Goal: Task Accomplishment & Management: Manage account settings

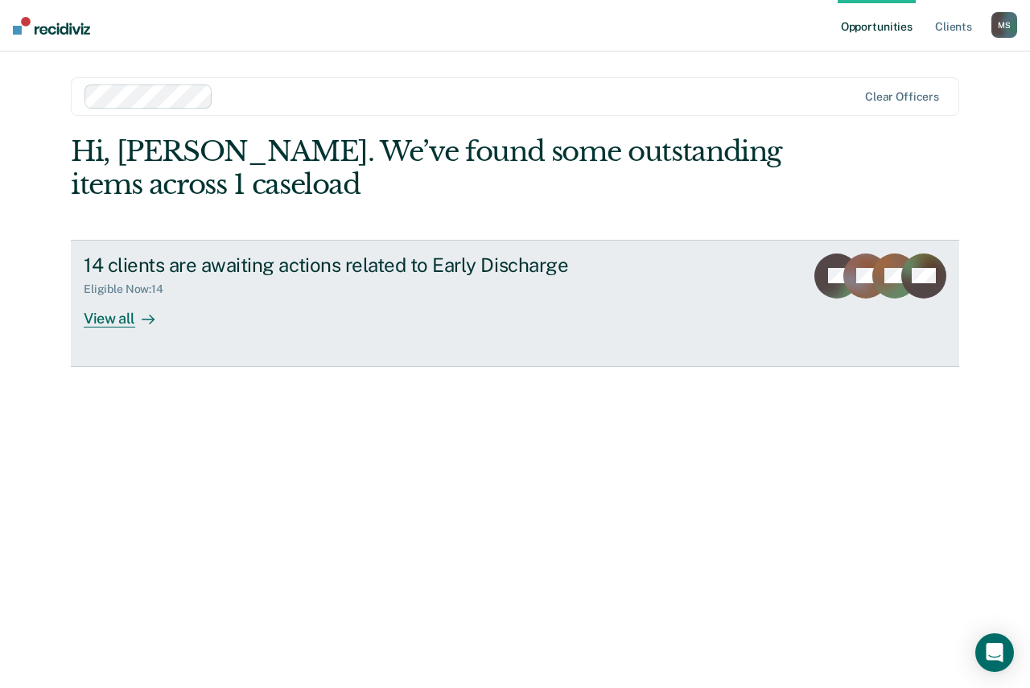
click at [107, 312] on div "View all" at bounding box center [129, 311] width 90 height 31
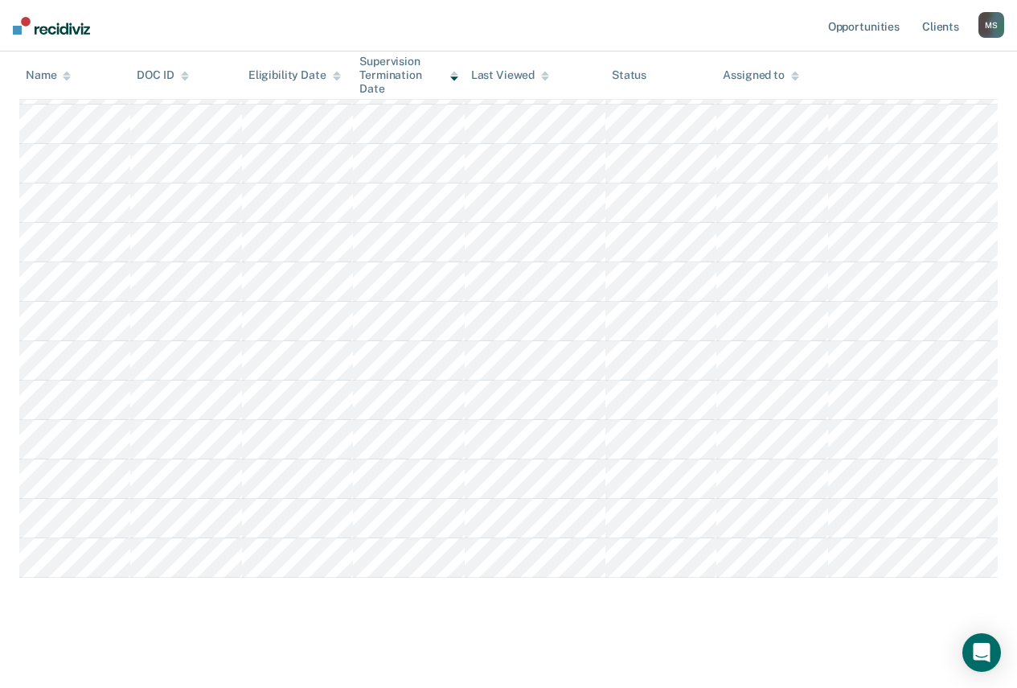
scroll to position [291, 0]
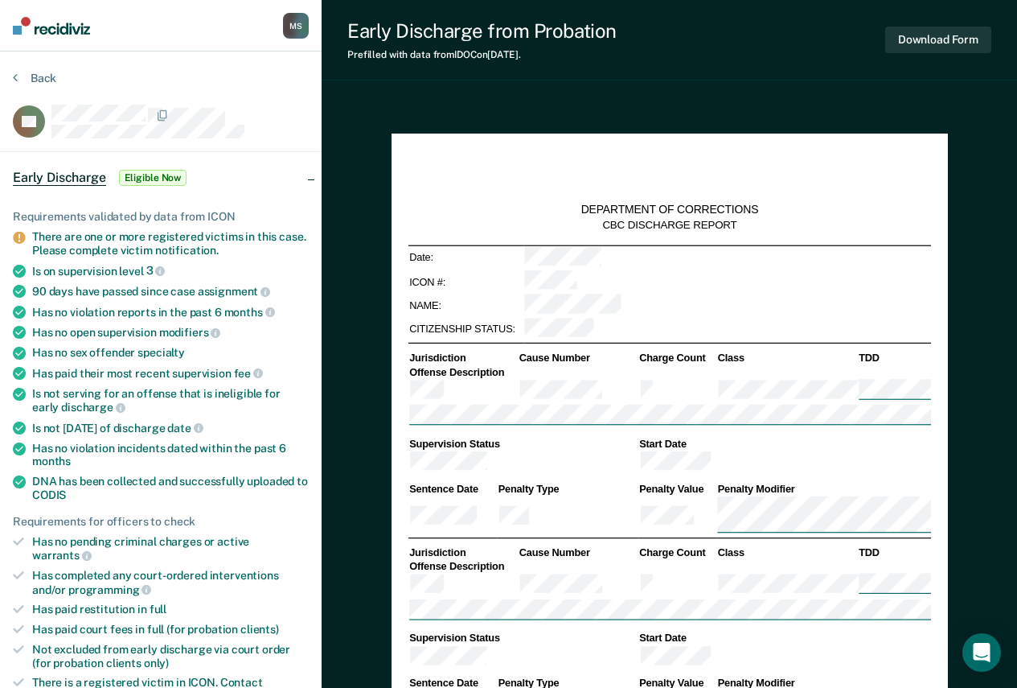
click at [38, 179] on span "Early Discharge" at bounding box center [59, 178] width 93 height 16
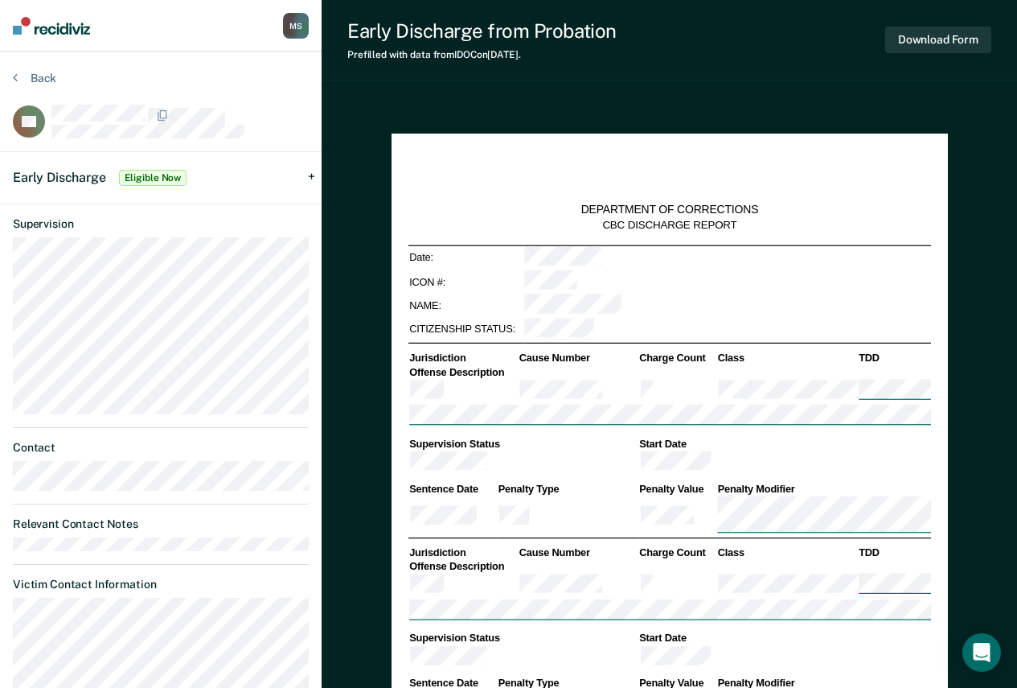
click at [311, 172] on div "Early Discharge Eligible Now" at bounding box center [161, 177] width 322 height 51
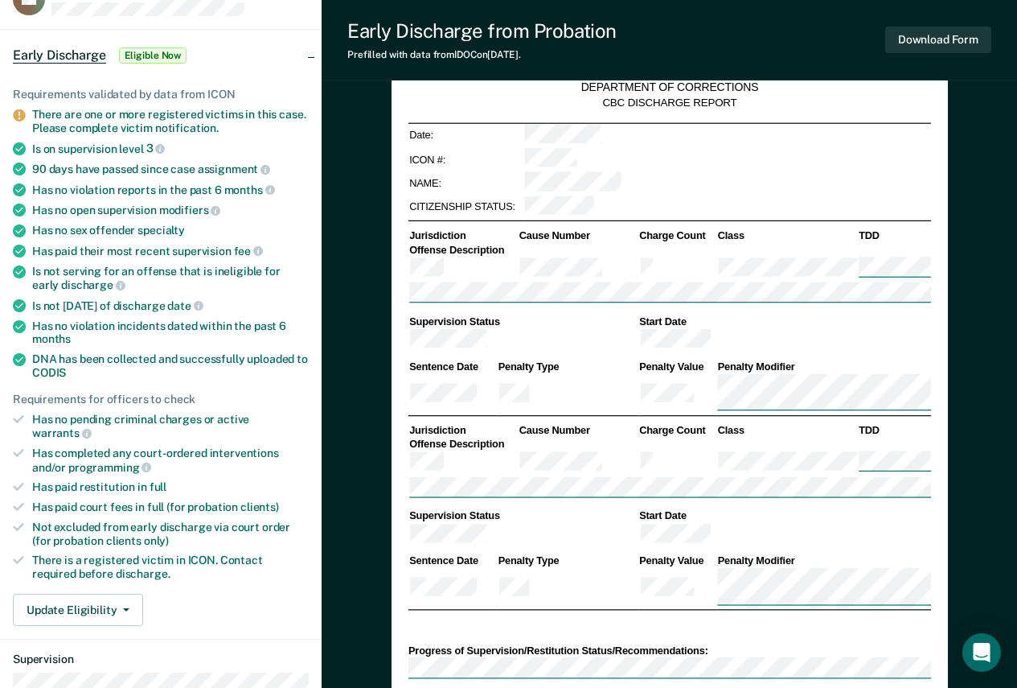
scroll to position [161, 0]
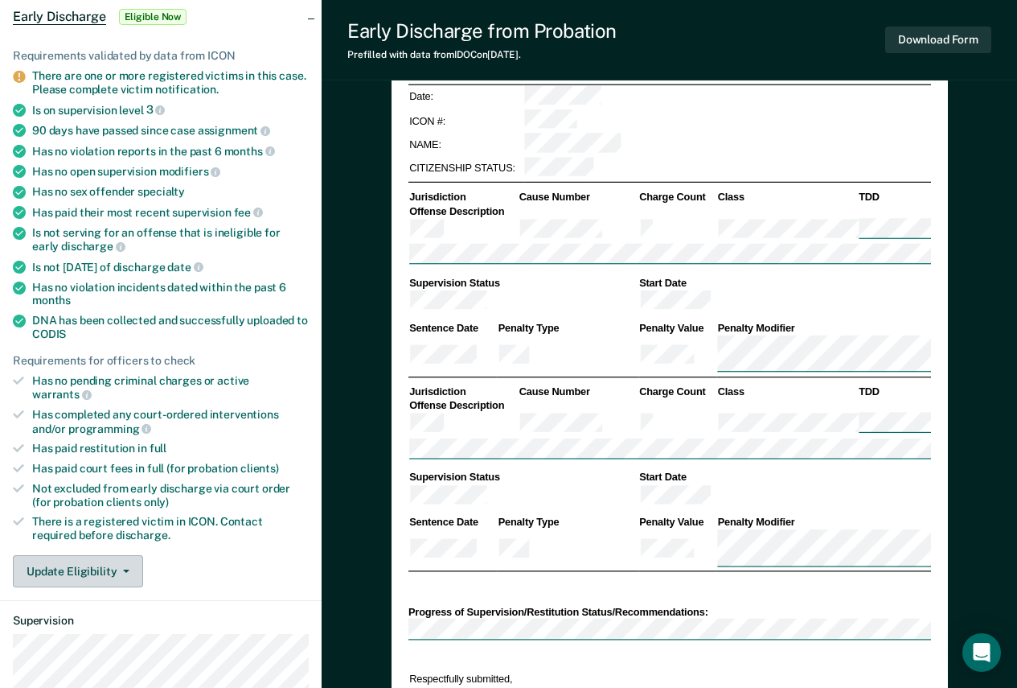
click at [92, 555] on button "Update Eligibility" at bounding box center [78, 571] width 130 height 32
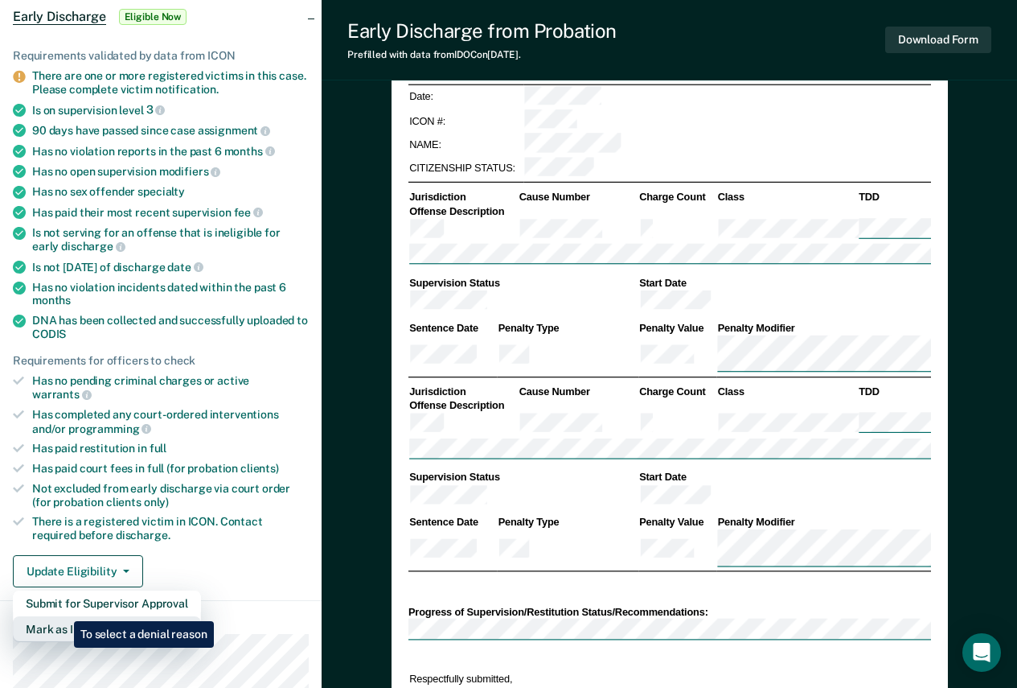
click at [62, 616] on button "Mark as Ineligible" at bounding box center [107, 629] width 188 height 26
type textarea "x"
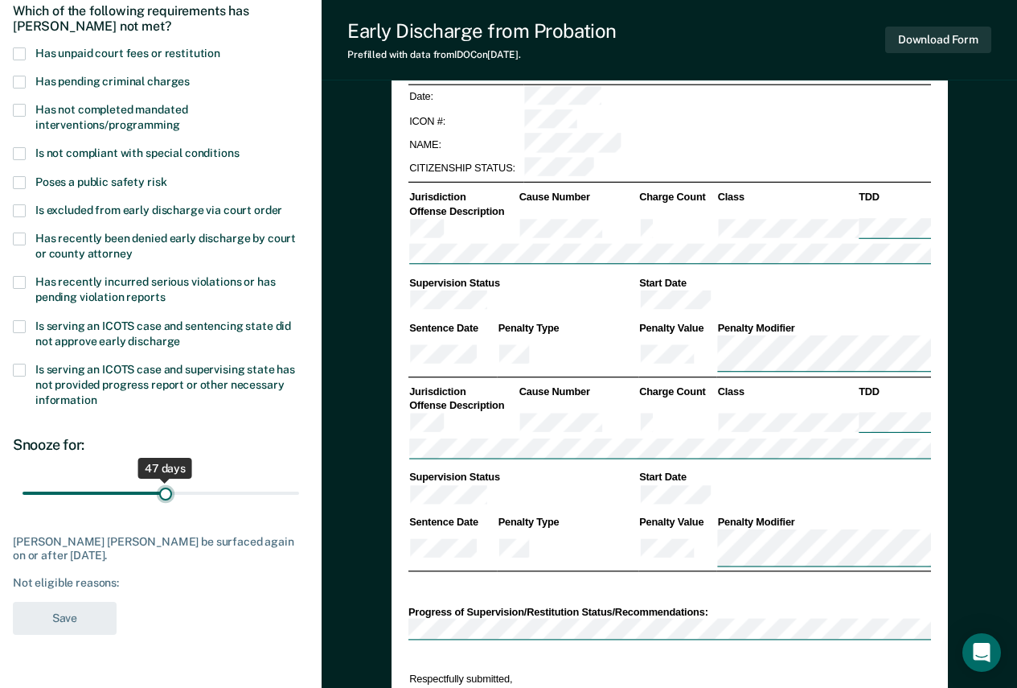
drag, startPoint x: 114, startPoint y: 487, endPoint x: 166, endPoint y: 487, distance: 52.3
click at [166, 487] on input "range" at bounding box center [161, 493] width 277 height 28
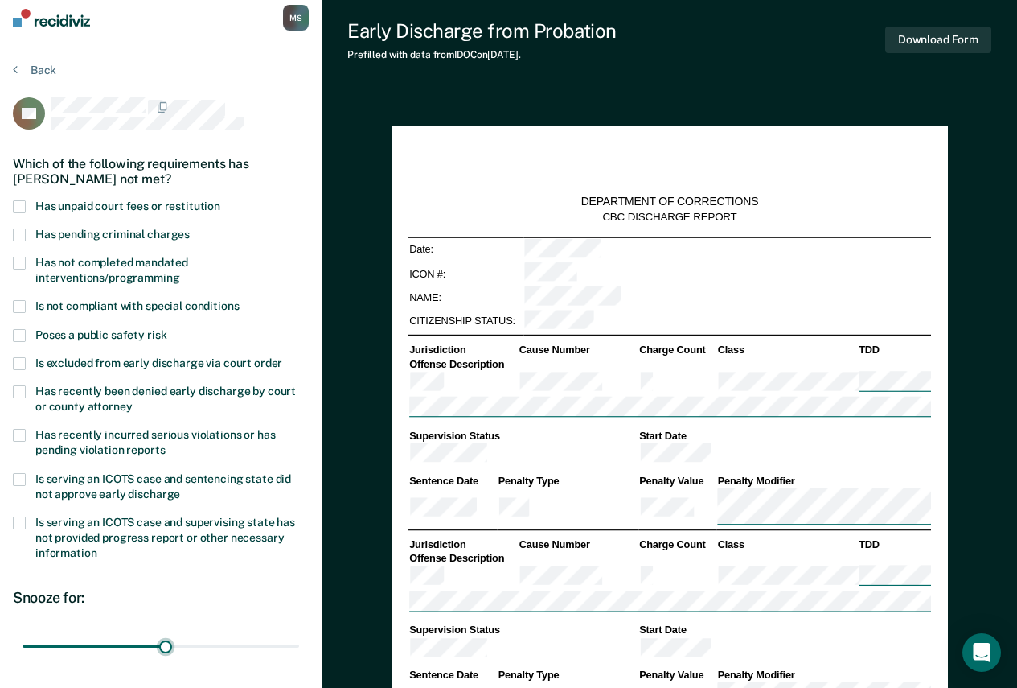
scroll to position [0, 0]
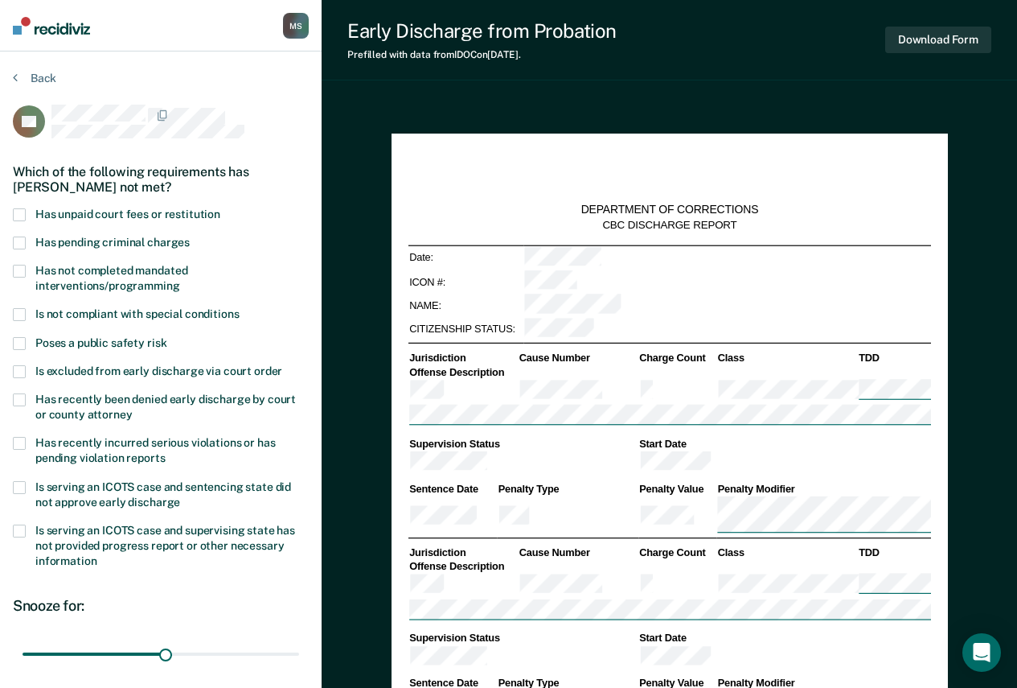
click at [20, 341] on span at bounding box center [19, 343] width 13 height 13
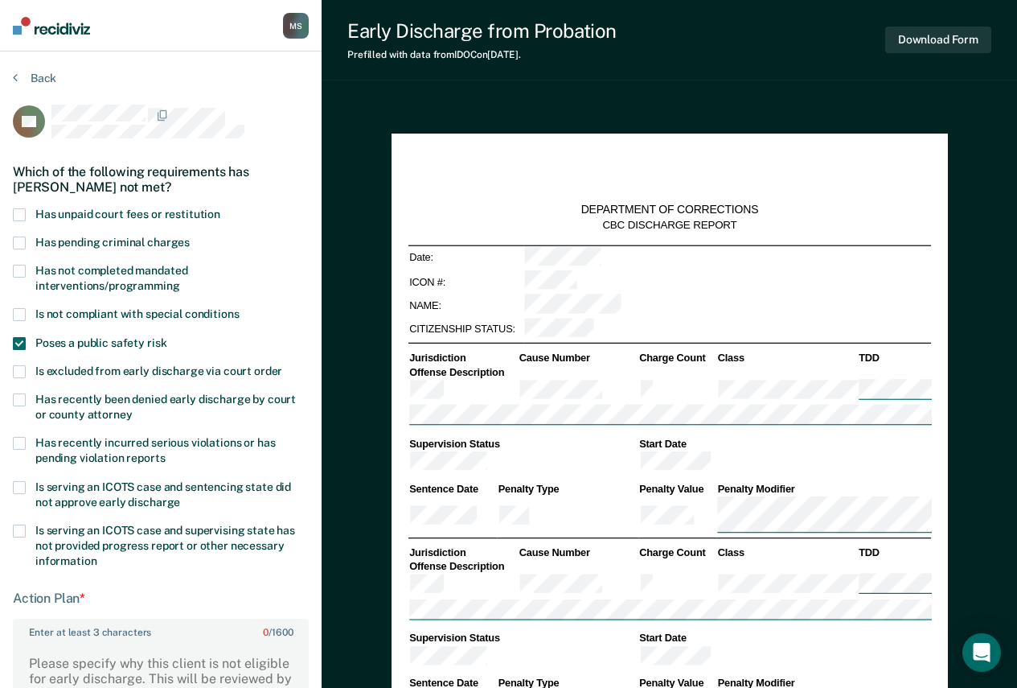
click at [22, 341] on span at bounding box center [19, 343] width 13 height 13
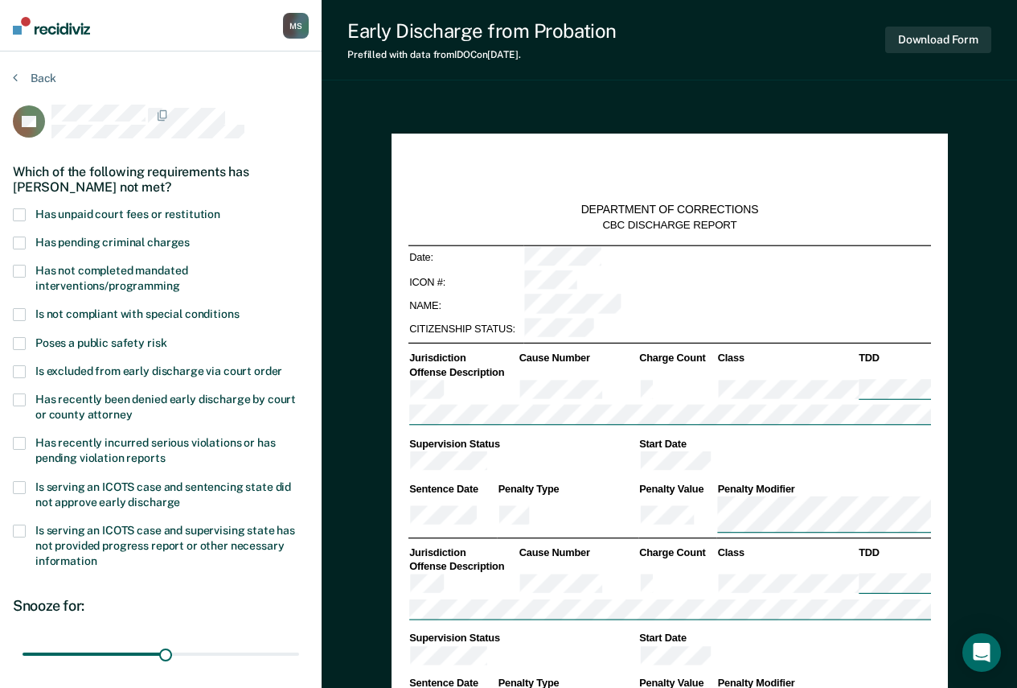
click at [171, 597] on div "Snooze for:" at bounding box center [161, 606] width 296 height 18
drag, startPoint x: 165, startPoint y: 653, endPoint x: 341, endPoint y: 672, distance: 177.1
type input "90"
click at [299, 668] on input "range" at bounding box center [161, 653] width 277 height 28
click at [677, 67] on div "Early Discharge from Probation Prefilled with data from IDOC on [DATE] . Downlo…" at bounding box center [670, 40] width 696 height 80
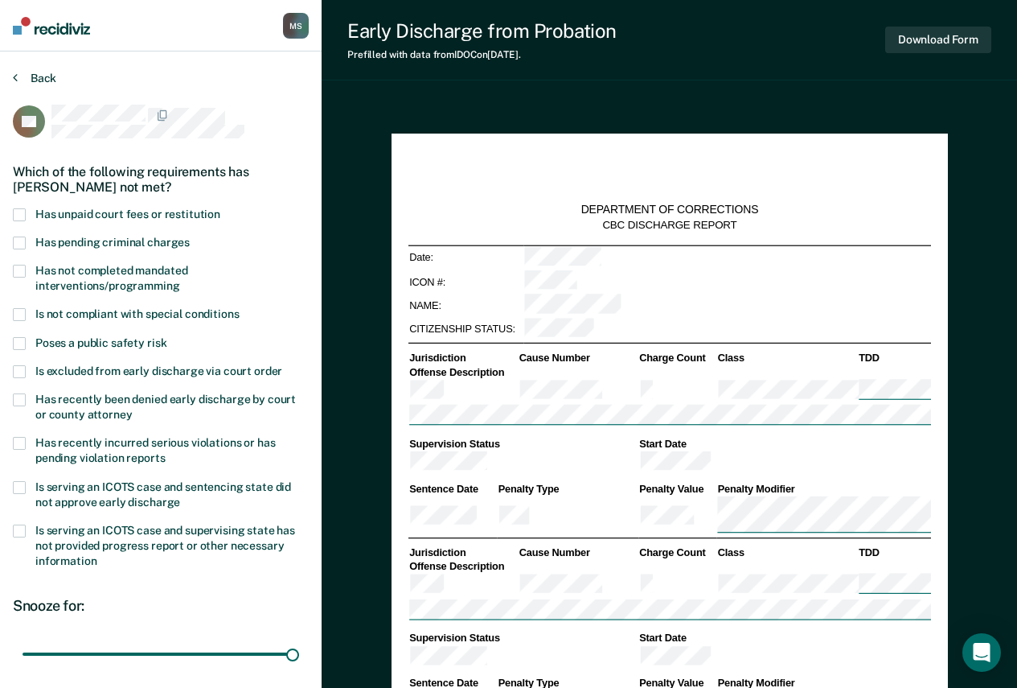
click at [16, 77] on icon at bounding box center [15, 77] width 5 height 13
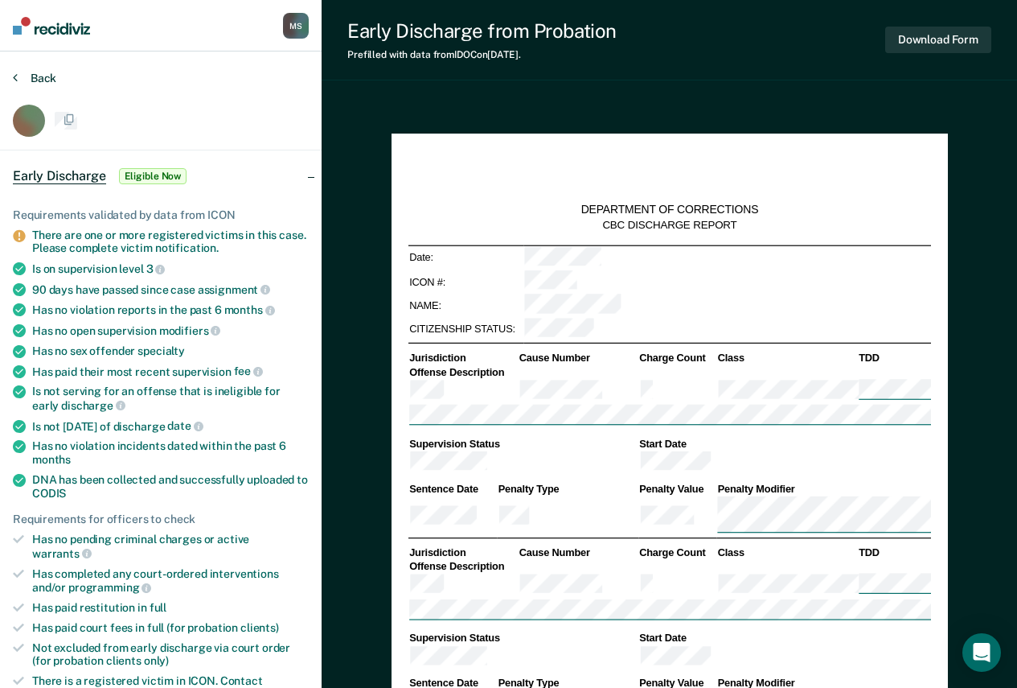
type textarea "x"
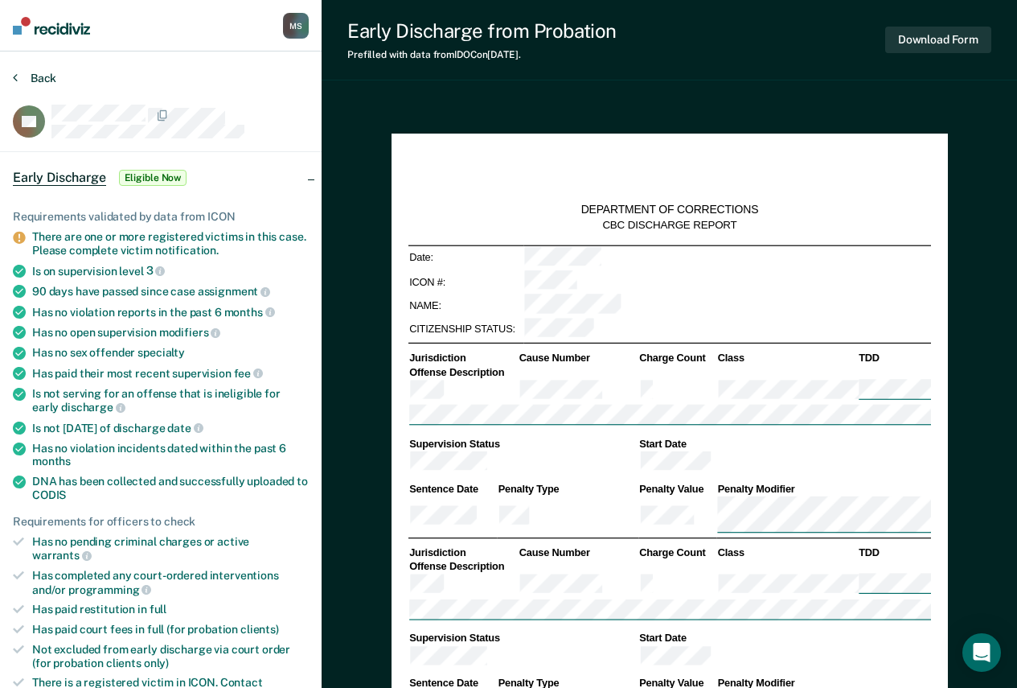
click at [19, 77] on button "Back" at bounding box center [34, 78] width 43 height 14
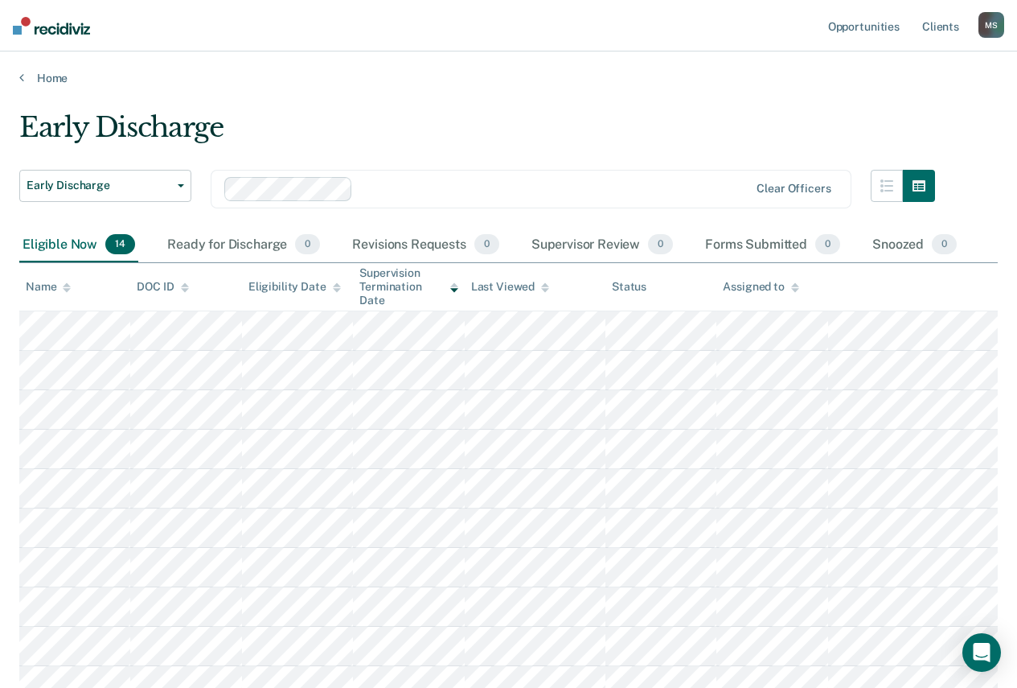
scroll to position [291, 0]
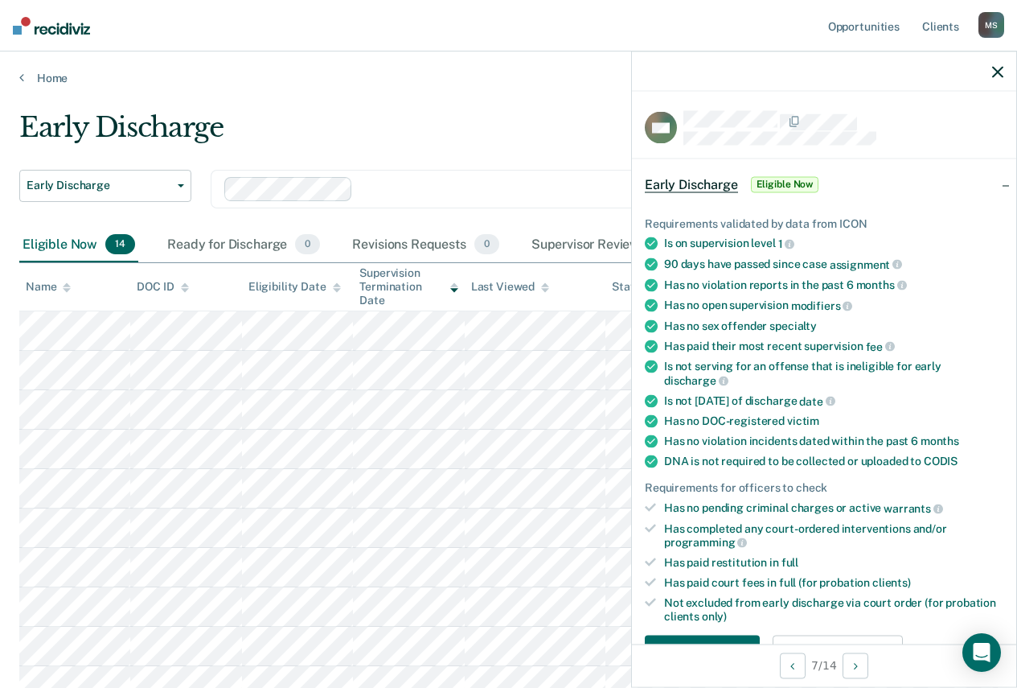
scroll to position [175, 0]
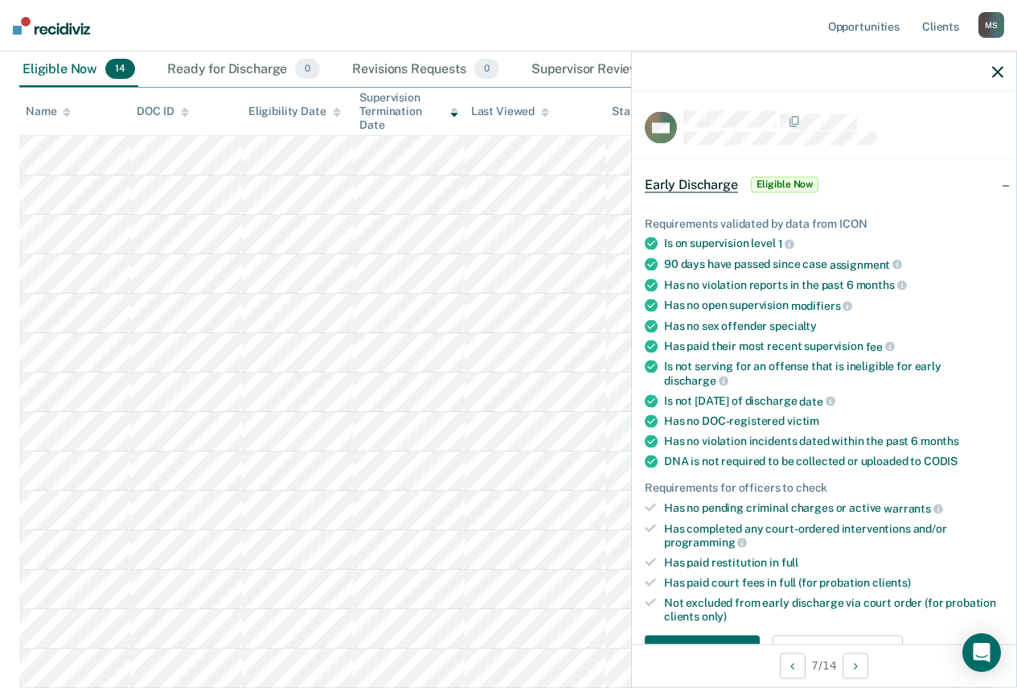
click at [1003, 74] on icon "button" at bounding box center [998, 71] width 11 height 11
